Goal: Information Seeking & Learning: Check status

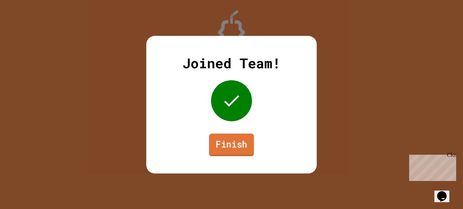
click at [227, 141] on link "Finish" at bounding box center [231, 144] width 45 height 22
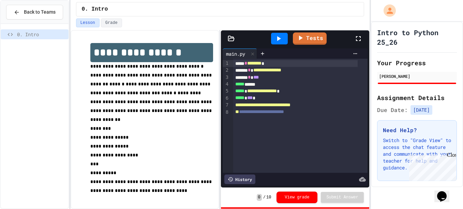
click at [452, 154] on div "Close" at bounding box center [451, 156] width 9 height 9
click at [306, 41] on link "Tests" at bounding box center [310, 37] width 34 height 13
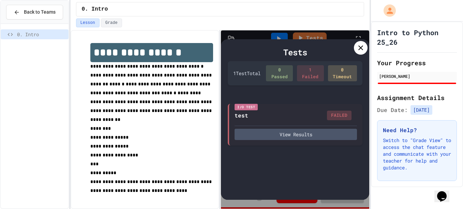
click at [360, 47] on icon at bounding box center [360, 47] width 5 height 5
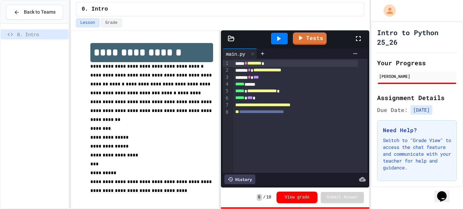
click at [279, 41] on icon at bounding box center [278, 38] width 8 height 8
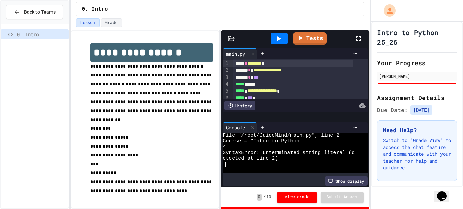
click at [279, 41] on icon at bounding box center [278, 38] width 8 height 8
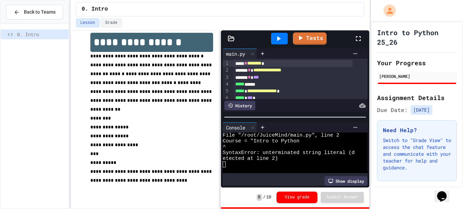
scroll to position [26, 0]
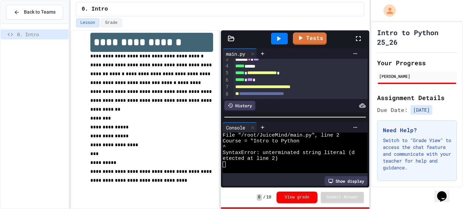
click at [301, 198] on button "View grade" at bounding box center [296, 197] width 41 height 12
